Goal: Transaction & Acquisition: Purchase product/service

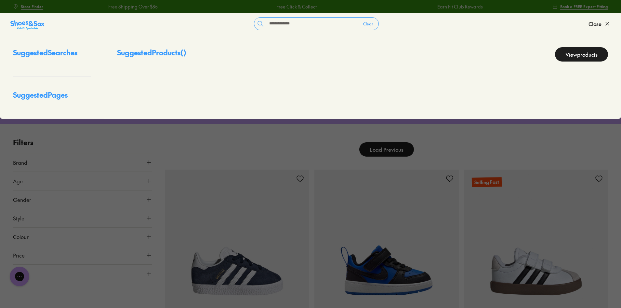
type input "**********"
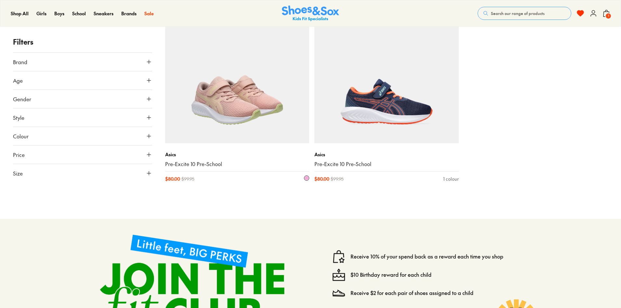
click at [231, 122] on img at bounding box center [237, 71] width 144 height 144
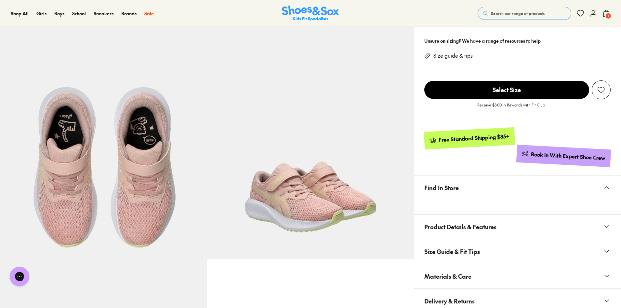
select select "*"
click at [481, 280] on button "Materials & Care" at bounding box center [517, 276] width 207 height 24
drag, startPoint x: 487, startPoint y: 291, endPoint x: 468, endPoint y: 289, distance: 19.3
click at [468, 289] on li "Product Code: SAS363_BV7" at bounding box center [523, 291] width 176 height 7
copy li "SAS363"
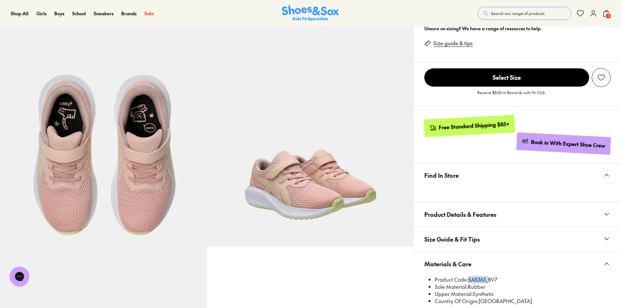
scroll to position [130, 0]
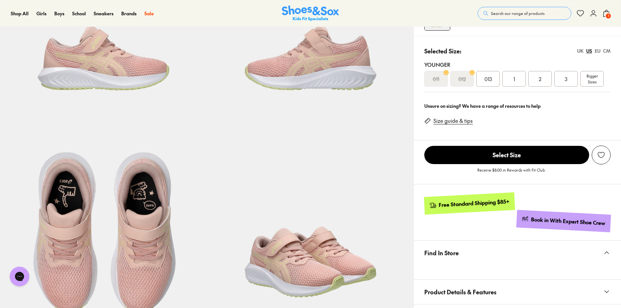
click at [276, 188] on img at bounding box center [310, 220] width 207 height 207
